Goal: Task Accomplishment & Management: Complete application form

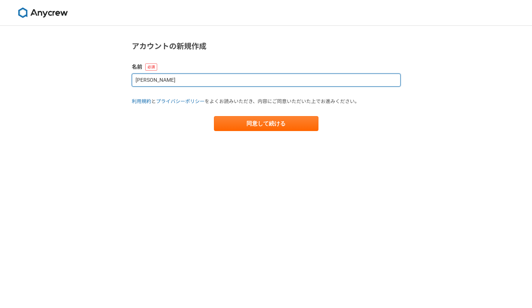
drag, startPoint x: 171, startPoint y: 80, endPoint x: 126, endPoint y: 76, distance: 45.7
click at [126, 76] on section "アカウントの新規作成 名前 Ayato Okuda 利用規約 と プライバシーポリシー をよくお読みいただき、内容にご同意いただいた上でお進みください。 同意…" at bounding box center [266, 86] width 284 height 90
type input "A"
type input "A.O"
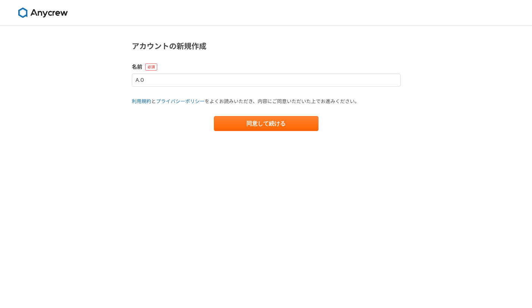
click at [242, 187] on div "アカウントの新規作成 名前 A.O 利用規約 と プライバシーポリシー をよくお読みいただき、内容にご同意いただいた上でお進みください。 同意して続ける" at bounding box center [266, 167] width 532 height 282
click at [244, 123] on button "同意して続ける" at bounding box center [266, 123] width 105 height 15
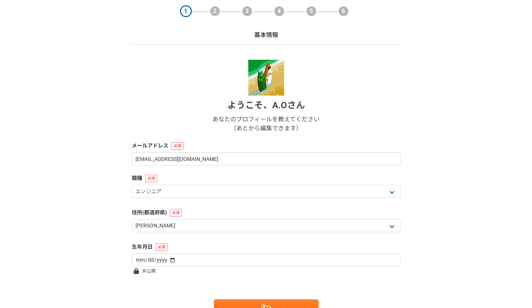
scroll to position [37, 0]
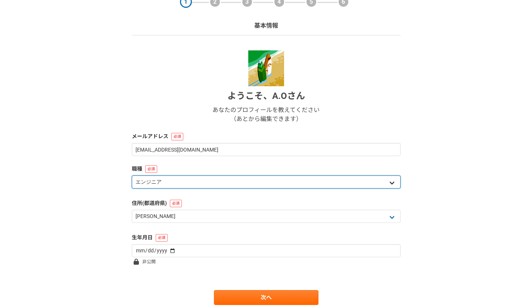
click at [243, 184] on select "エンジニア デザイナー ライター 営業 マーケティング 企画・事業開発 バックオフィス その他" at bounding box center [266, 182] width 269 height 13
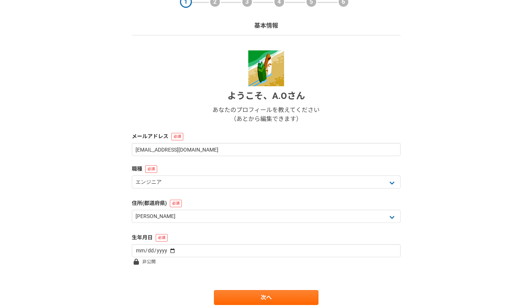
click at [102, 207] on div "1 2 3 4 5 6 基本情報 ようこそ、 A.O さん あなたのプロフィールを教えてください （あとから編集できます） メールアドレス astbiz000…" at bounding box center [266, 161] width 532 height 347
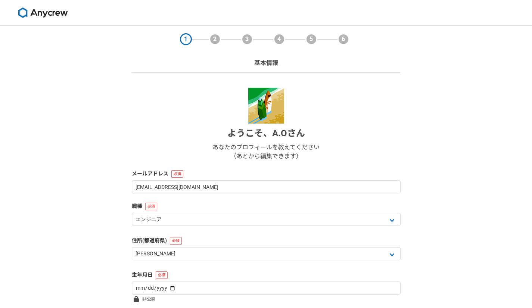
scroll to position [64, 0]
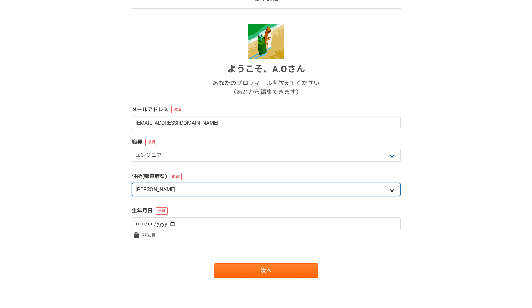
click at [185, 189] on select "北海道 青森県 岩手県 宮城県 秋田県 山形県 福島県 茨城県 栃木県 群馬県 埼玉県 千葉県 東京都 神奈川県 新潟県 富山県 石川県 福井県 山梨県 長野…" at bounding box center [266, 189] width 269 height 13
select select "14"
click at [132, 183] on select "北海道 青森県 岩手県 宮城県 秋田県 山形県 福島県 茨城県 栃木県 群馬県 埼玉県 千葉県 東京都 神奈川県 新潟県 富山県 石川県 福井県 山梨県 長野…" at bounding box center [266, 189] width 269 height 13
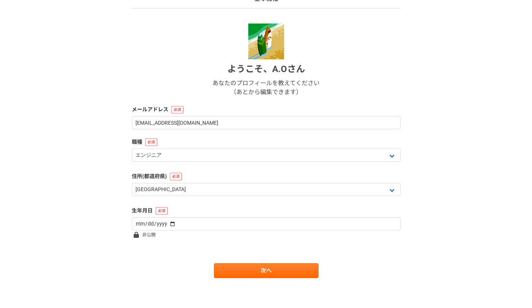
click at [99, 147] on div "1 2 3 4 5 6 基本情報 ようこそ、 A.O さん あなたのプロフィールを教えてください （あとから編集できます） メールアドレス astbiz000…" at bounding box center [266, 135] width 532 height 347
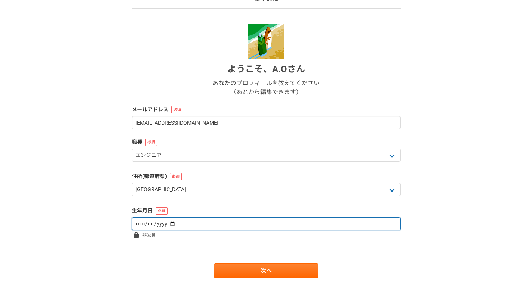
click at [143, 219] on input "date" at bounding box center [266, 223] width 269 height 13
click at [143, 226] on input "date" at bounding box center [266, 223] width 269 height 13
type input "1999-10-11"
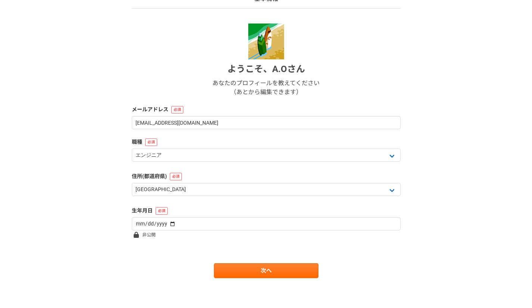
click at [170, 246] on form "ようこそ、 A.O さん あなたのプロフィールを教えてください （あとから編集できます） メールアドレス astbiz0001@gmail.com 職種 エン…" at bounding box center [266, 151] width 269 height 255
click at [241, 267] on link "次へ" at bounding box center [266, 270] width 105 height 15
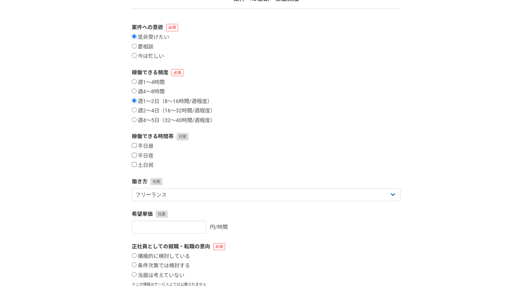
scroll to position [0, 0]
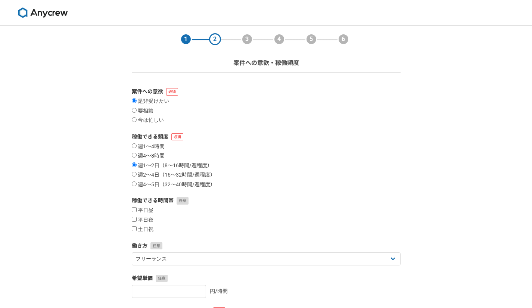
click at [160, 154] on label "週4〜8時間" at bounding box center [148, 156] width 33 height 7
click at [137, 154] on input "週4〜8時間" at bounding box center [134, 155] width 5 height 5
radio input "true"
click at [149, 220] on label "平日夜" at bounding box center [143, 220] width 22 height 7
click at [137, 220] on input "平日夜" at bounding box center [134, 219] width 5 height 5
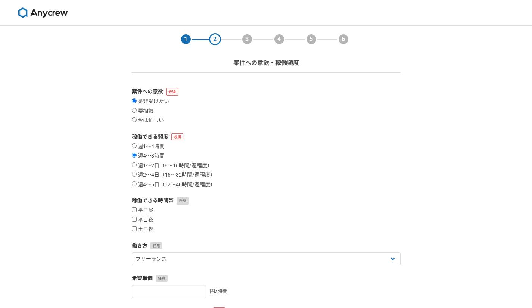
checkbox input "true"
click at [149, 227] on label "土日祝" at bounding box center [143, 229] width 22 height 7
click at [137, 227] on input "土日祝" at bounding box center [134, 228] width 5 height 5
checkbox input "true"
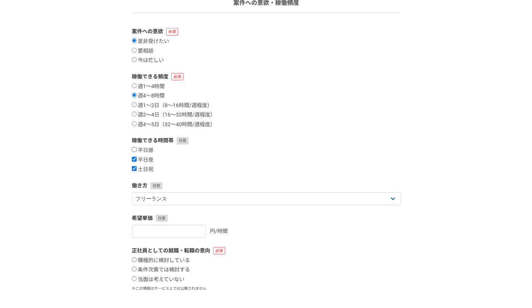
scroll to position [75, 0]
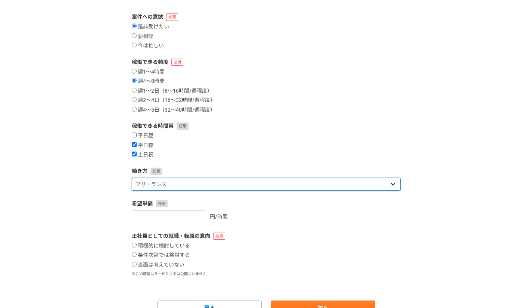
click at [174, 183] on select "フリーランス 副業 その他" at bounding box center [266, 184] width 269 height 13
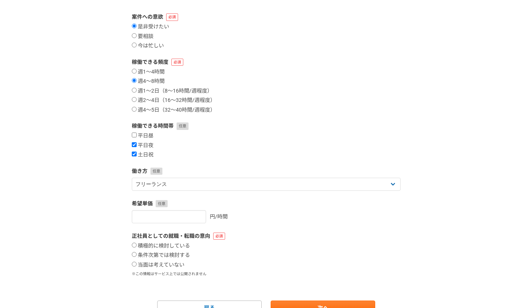
click at [170, 166] on form "案件への意欲 是非受けたい 要相談 今は忙しい 稼働できる頻度 週1〜4時間 週4〜8時間 週1〜2日（8〜16時間/週程度） 週2〜4日（16〜32時間/週…" at bounding box center [266, 164] width 269 height 303
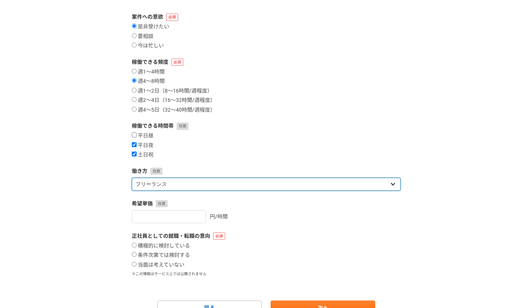
click at [173, 184] on select "フリーランス 副業 その他" at bounding box center [266, 184] width 269 height 13
select select "sidejob"
click at [132, 178] on select "フリーランス 副業 その他" at bounding box center [266, 184] width 269 height 13
click at [155, 189] on select "フリーランス 副業 その他" at bounding box center [266, 184] width 269 height 13
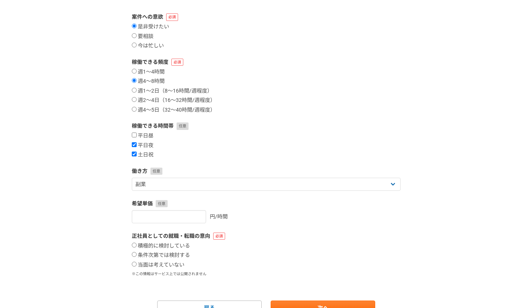
click at [110, 196] on div "1 2 3 4 5 6 案件への意欲・稼働頻度 案件への意欲 是非受けたい 要相談 今は忙しい 稼働できる頻度 週1〜4時間 週4〜8時間 週1〜2日（8〜1…" at bounding box center [266, 148] width 532 height 394
click at [194, 215] on input "1" at bounding box center [169, 216] width 74 height 13
click at [195, 214] on input "2" at bounding box center [169, 216] width 74 height 13
click at [195, 214] on input "3" at bounding box center [169, 216] width 74 height 13
click at [191, 220] on input "2" at bounding box center [169, 216] width 74 height 13
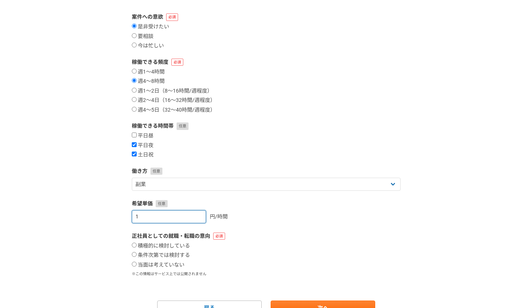
click at [191, 220] on input "1" at bounding box center [169, 216] width 74 height 13
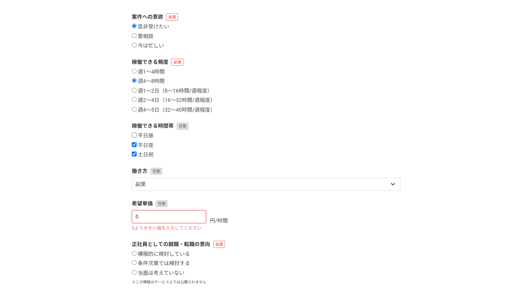
type input "0"
click at [191, 220] on input "0" at bounding box center [169, 216] width 74 height 13
click at [126, 222] on section "1 2 3 4 5 6 案件への意欲・稼働頻度 案件への意欲 是非受けたい 要相談 今は忙しい 稼働できる頻度 週1〜4時間 週4〜8時間 週1〜2日（8〜1…" at bounding box center [266, 137] width 284 height 373
click at [125, 222] on section "1 2 3 4 5 6 案件への意欲・稼働頻度 案件への意欲 是非受けたい 要相談 今は忙しい 稼働できる頻度 週1〜4時間 週4〜8時間 週1〜2日（8〜1…" at bounding box center [266, 137] width 284 height 373
click at [142, 216] on input "0" at bounding box center [169, 216] width 74 height 13
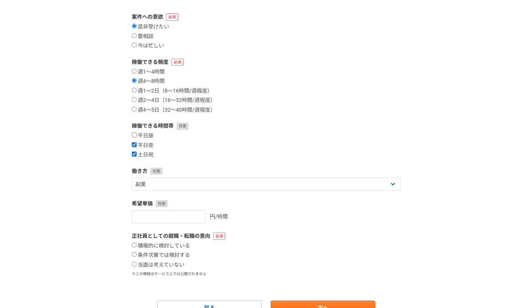
click at [112, 209] on div "1 2 3 4 5 6 案件への意欲・稼働頻度 案件への意欲 是非受けたい 要相談 今は忙しい 稼働できる頻度 週1〜4時間 週4〜8時間 週1〜2日（8〜1…" at bounding box center [266, 148] width 532 height 394
click at [170, 254] on label "条件次第では検討する" at bounding box center [161, 255] width 58 height 7
click at [137, 254] on input "条件次第では検討する" at bounding box center [134, 254] width 5 height 5
radio input "true"
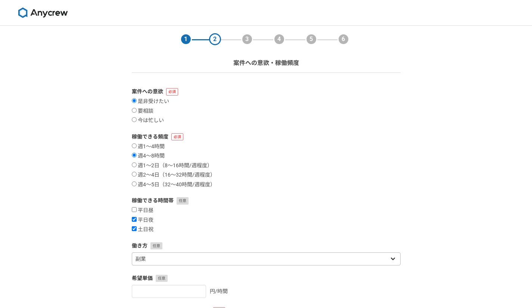
scroll to position [112, 0]
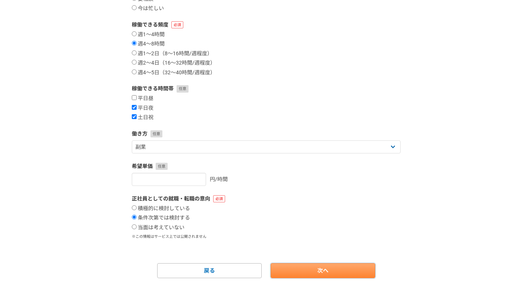
click at [281, 264] on link "次へ" at bounding box center [323, 270] width 105 height 15
select select
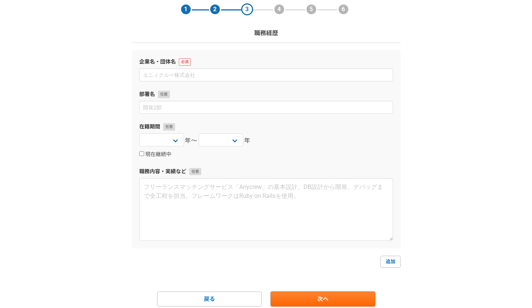
scroll to position [21, 0]
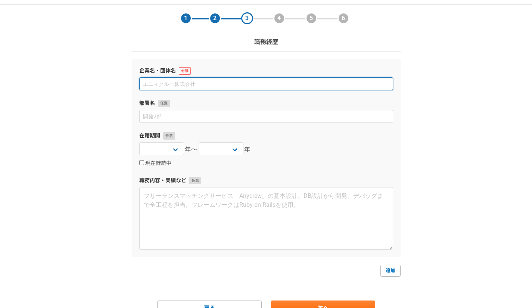
click at [161, 83] on input at bounding box center [266, 83] width 254 height 13
type input "株式会社アイ・ディ・エイチ"
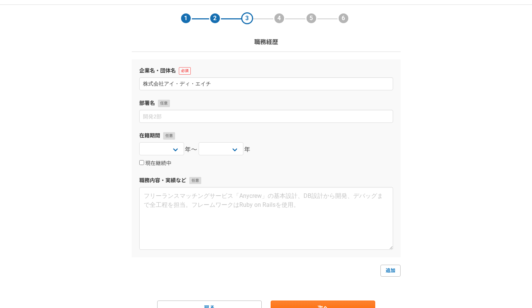
click at [126, 165] on section "1 2 3 4 5 6 職務経歴 企業名・団体名 株式会社アイ・ディ・エイチ 部署名 在籍期間 2025 2024 2023 2022 2021 2020 2…" at bounding box center [266, 160] width 284 height 311
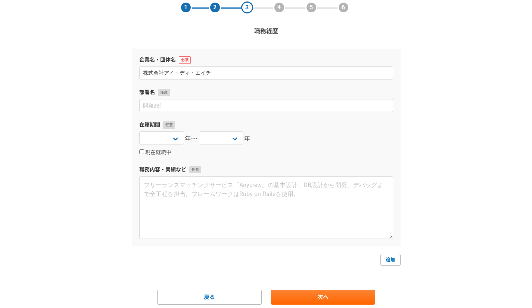
scroll to position [58, 0]
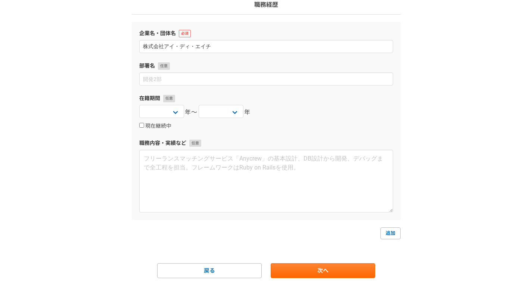
click at [311, 263] on form "企業名・団体名 株式会社アイ・ディ・エイチ 部署名 在籍期間 2025 2024 2023 2022 2021 2020 2019 2018 2017 201…" at bounding box center [266, 150] width 269 height 256
click at [310, 269] on link "次へ" at bounding box center [323, 270] width 105 height 15
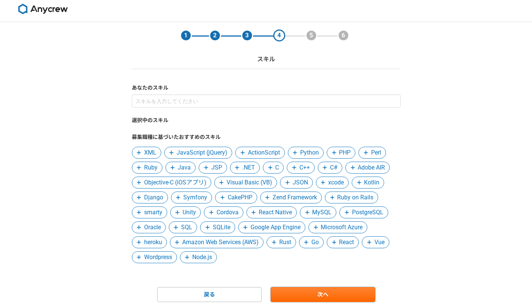
scroll to position [28, 0]
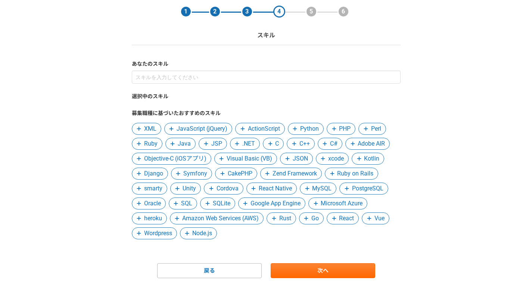
click at [200, 126] on span "JavaScript (jQuery)" at bounding box center [202, 128] width 51 height 9
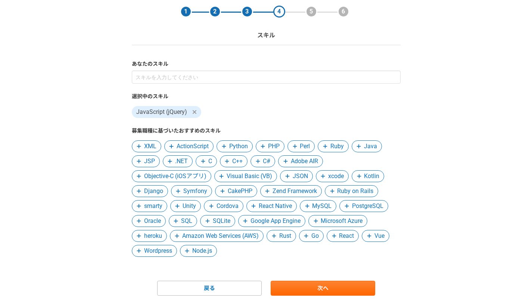
click at [369, 232] on span at bounding box center [369, 236] width 9 height 9
click at [161, 250] on span "Wordpress" at bounding box center [158, 251] width 28 height 9
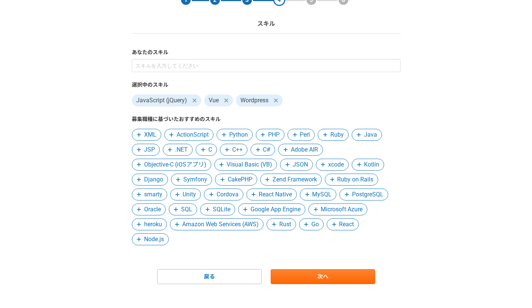
scroll to position [45, 0]
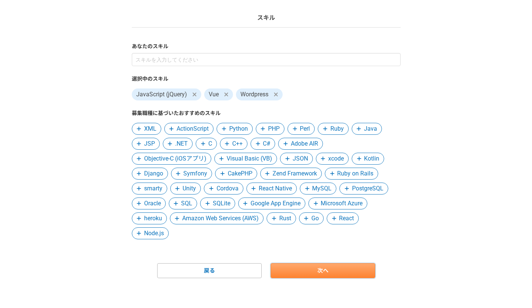
click at [280, 270] on link "次へ" at bounding box center [323, 270] width 105 height 15
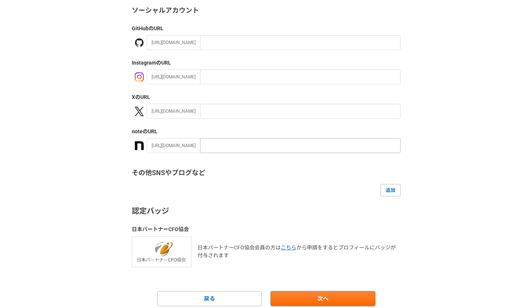
scroll to position [103, 0]
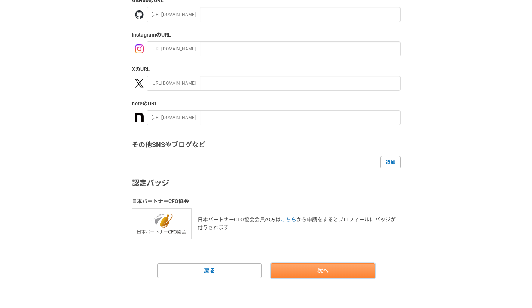
click at [297, 267] on link "次へ" at bounding box center [323, 270] width 105 height 15
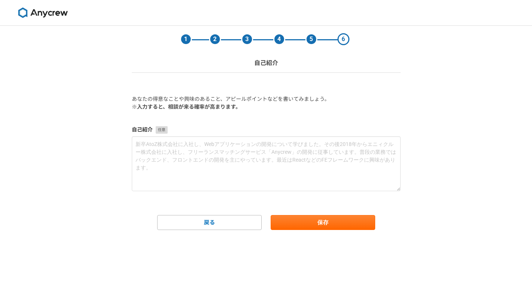
scroll to position [0, 0]
click at [289, 225] on button "保存" at bounding box center [323, 222] width 105 height 15
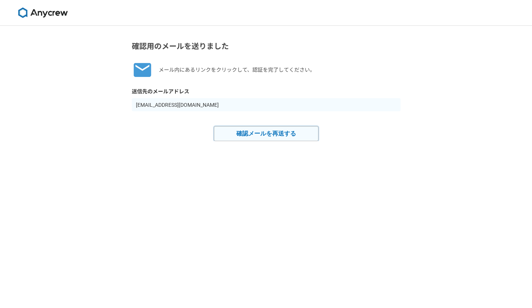
click at [236, 134] on button "確認メールを再送する" at bounding box center [266, 133] width 105 height 15
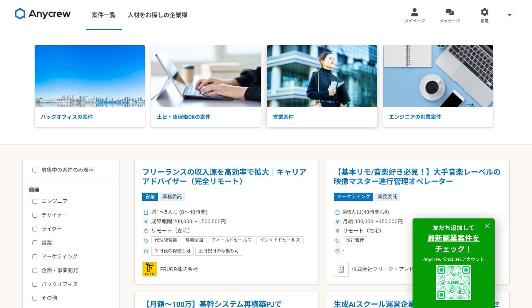
click at [289, 117] on p "営業案件" at bounding box center [322, 117] width 110 height 20
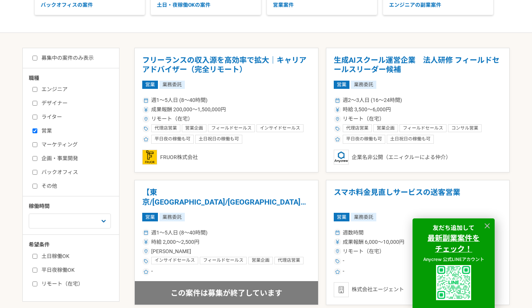
scroll to position [37, 0]
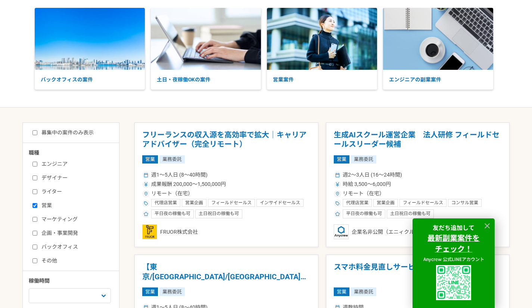
click at [54, 164] on label "エンジニア" at bounding box center [75, 164] width 86 height 8
click at [37, 164] on input "エンジニア" at bounding box center [34, 164] width 5 height 5
checkbox input "true"
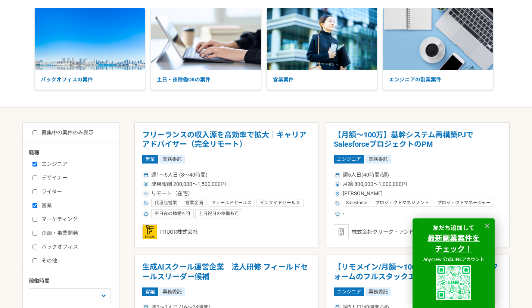
click at [46, 203] on label "営業" at bounding box center [75, 206] width 86 height 8
click at [37, 203] on input "営業" at bounding box center [34, 205] width 5 height 5
checkbox input "false"
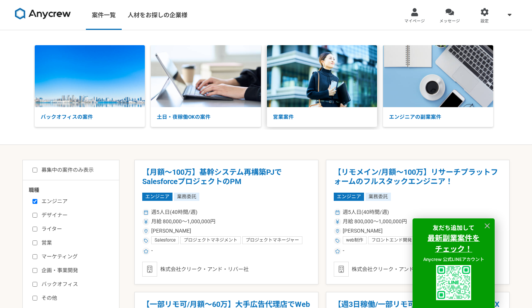
click at [292, 114] on p "営業案件" at bounding box center [322, 117] width 110 height 20
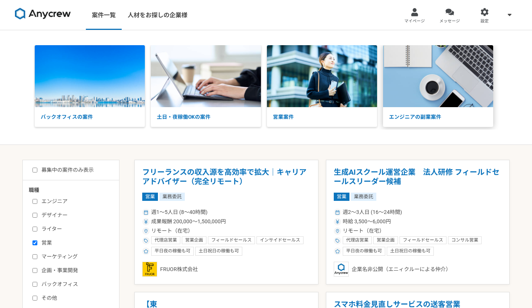
click at [416, 109] on p "エンジニアの副業案件" at bounding box center [438, 117] width 110 height 20
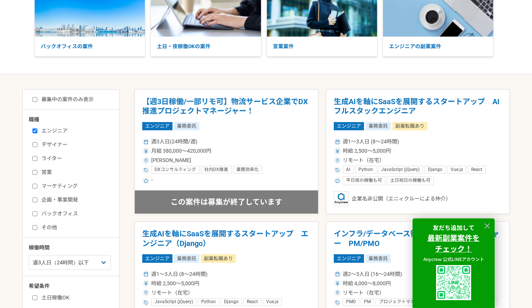
scroll to position [112, 0]
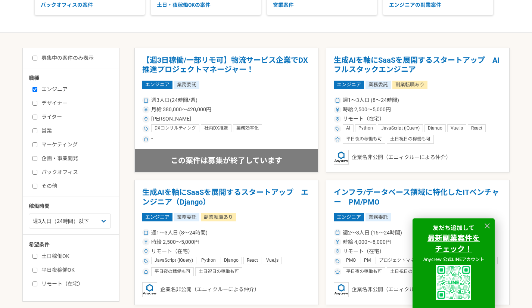
click at [98, 213] on div "週1人日（8時間）以下 週2人日（16時間）以下 週3人日（24時間）以下 週4人日（32時間）以下 週5人日（40時間）以下" at bounding box center [74, 219] width 90 height 17
click at [102, 226] on select "週1人日（8時間）以下 週2人日（16時間）以下 週3人日（24時間）以下 週4人日（32時間）以下 週5人日（40時間）以下" at bounding box center [70, 221] width 82 height 15
select select "1"
click at [29, 214] on select "週1人日（8時間）以下 週2人日（16時間）以下 週3人日（24時間）以下 週4人日（32時間）以下 週5人日（40時間）以下" at bounding box center [70, 221] width 82 height 15
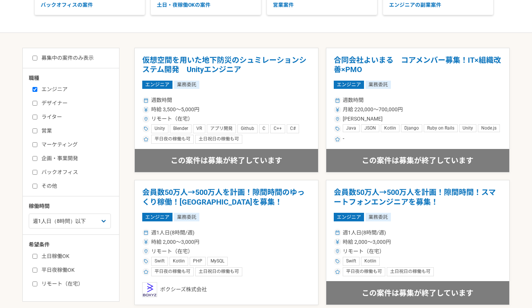
click at [37, 129] on label "営業" at bounding box center [75, 131] width 86 height 8
click at [37, 129] on input "営業" at bounding box center [34, 131] width 5 height 5
checkbox input "true"
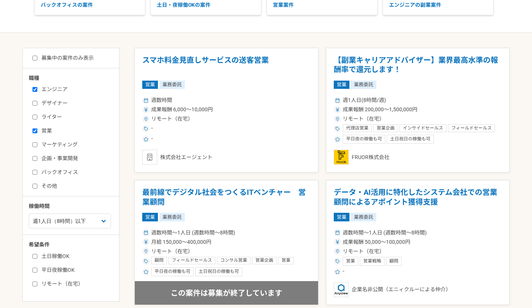
click at [50, 92] on label "エンジニア" at bounding box center [75, 90] width 86 height 8
click at [37, 92] on input "エンジニア" at bounding box center [34, 89] width 5 height 5
checkbox input "false"
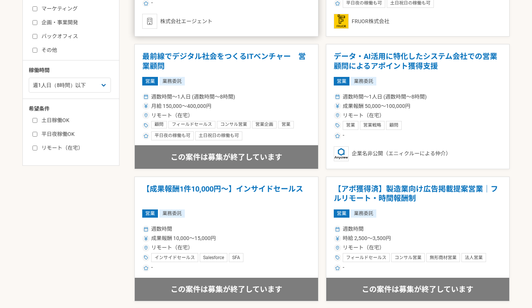
scroll to position [261, 0]
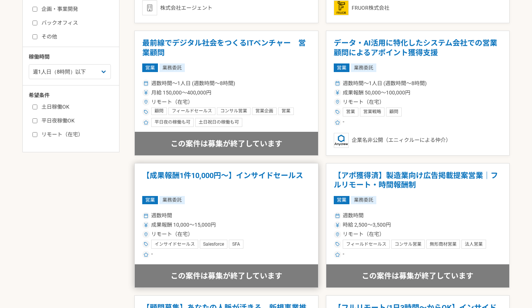
click at [224, 174] on h1 "【成果報酬1件10,000円〜】インサイドセールス" at bounding box center [226, 180] width 168 height 19
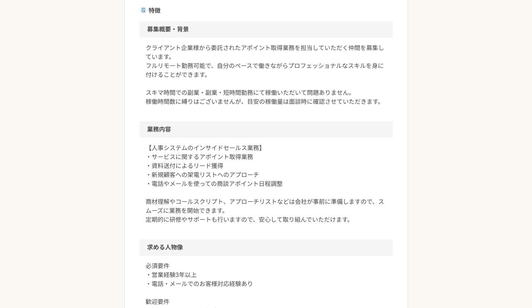
scroll to position [261, 0]
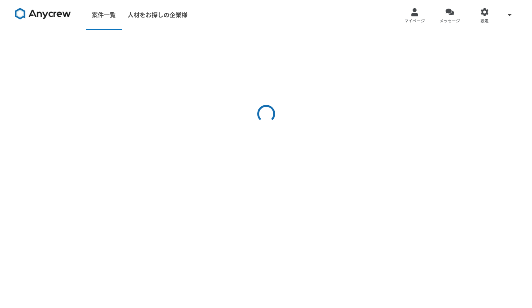
select select "1"
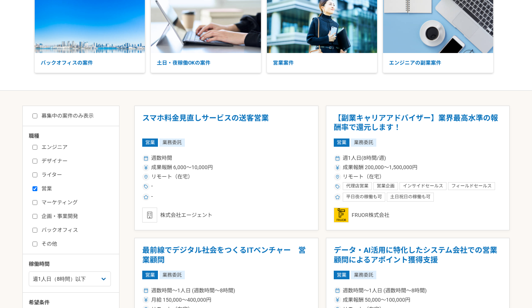
scroll to position [37, 0]
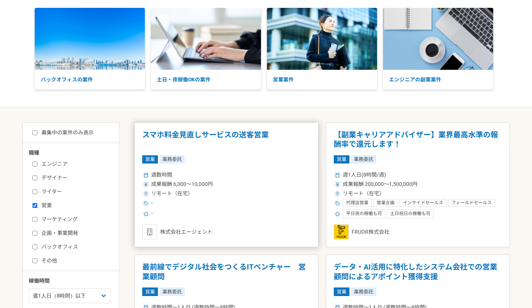
click at [198, 131] on h1 "スマホ料金見直しサービスの送客営業" at bounding box center [226, 139] width 168 height 19
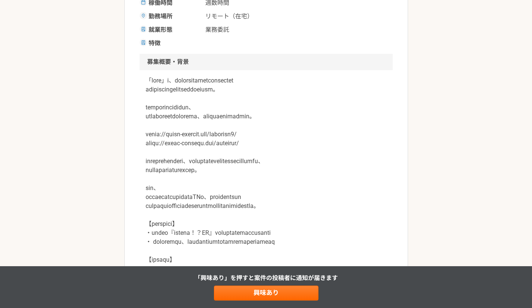
scroll to position [149, 0]
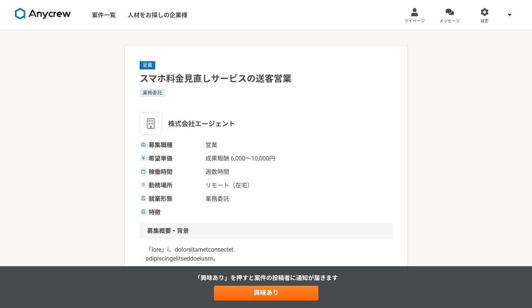
select select "1"
